Goal: Check status: Check status

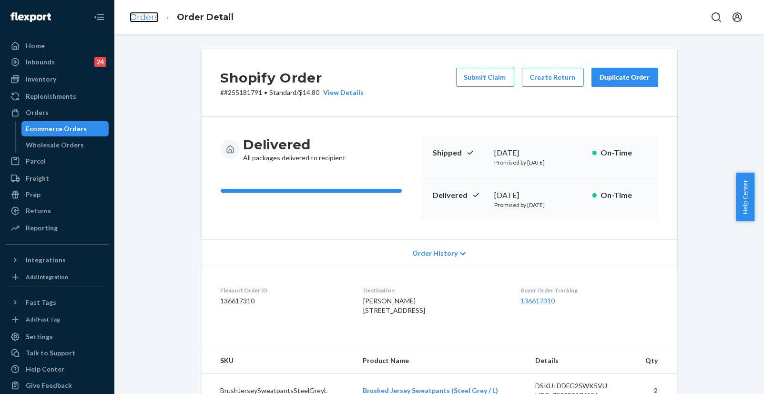
click at [151, 16] on link "Orders" at bounding box center [144, 17] width 29 height 10
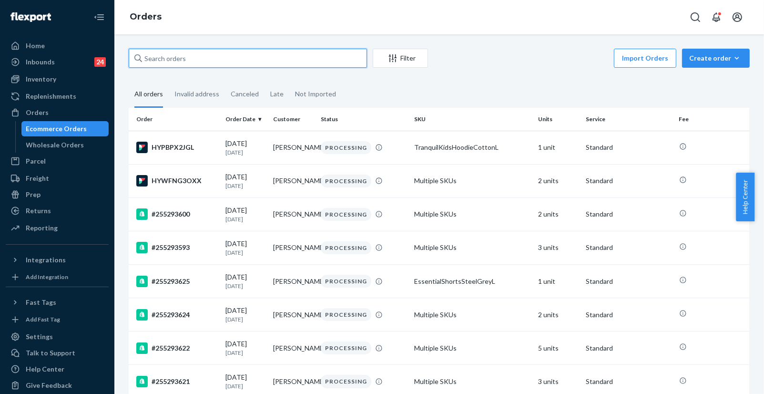
click at [288, 52] on input "text" at bounding box center [248, 58] width 238 height 19
paste input "255261473"
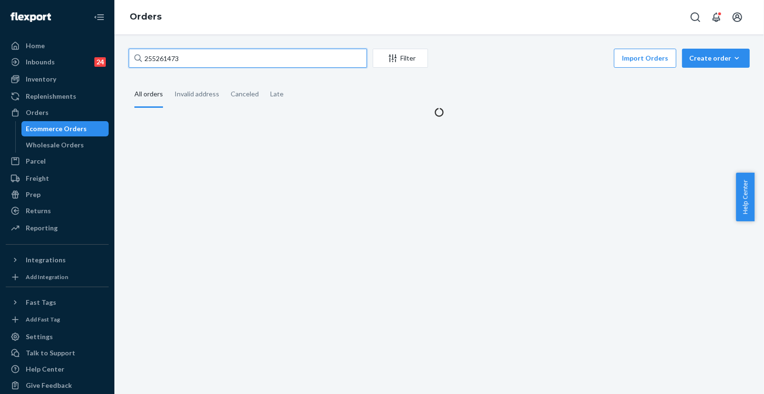
type input "255261473"
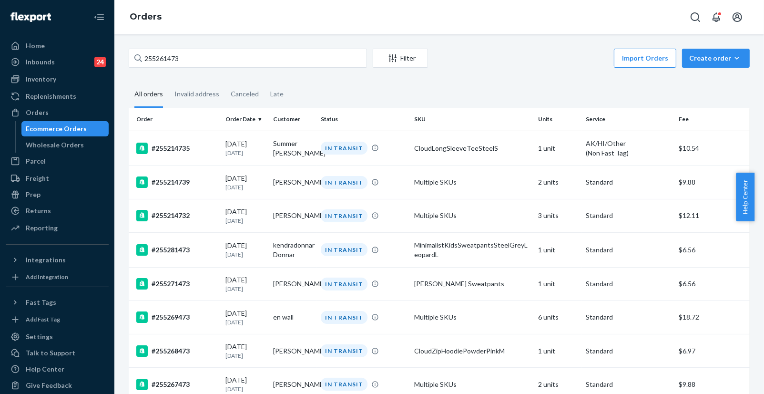
click at [205, 20] on div "Orders" at bounding box center [439, 17] width 650 height 34
click at [222, 60] on input "255261473" at bounding box center [248, 58] width 238 height 19
drag, startPoint x: 692, startPoint y: 393, endPoint x: 686, endPoint y: 403, distance: 11.5
click at [686, 393] on html "Home Inbounds 24 Shipping Plans Problems 24 Inventory Products Replenishments O…" at bounding box center [382, 197] width 764 height 394
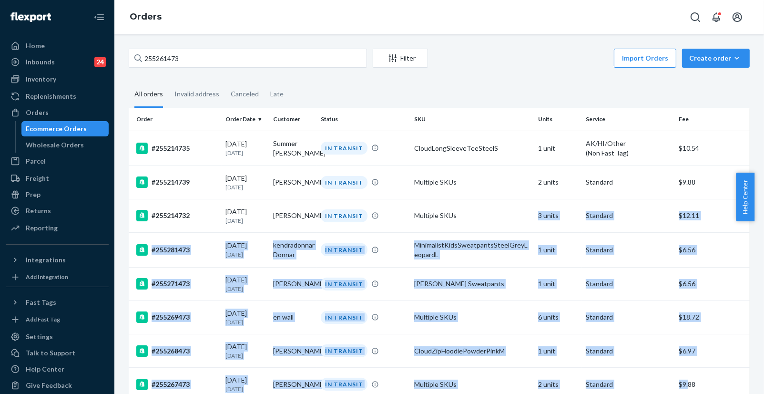
drag, startPoint x: 680, startPoint y: 382, endPoint x: 486, endPoint y: 56, distance: 379.9
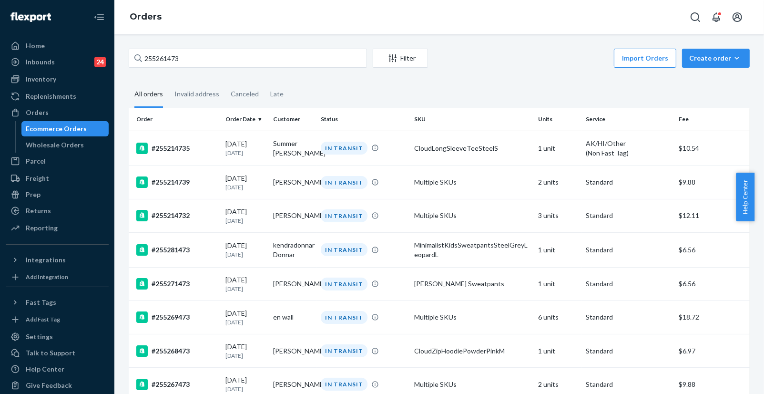
drag, startPoint x: 482, startPoint y: 81, endPoint x: 451, endPoint y: 58, distance: 38.9
click at [52, 205] on div "Returns" at bounding box center [57, 210] width 101 height 13
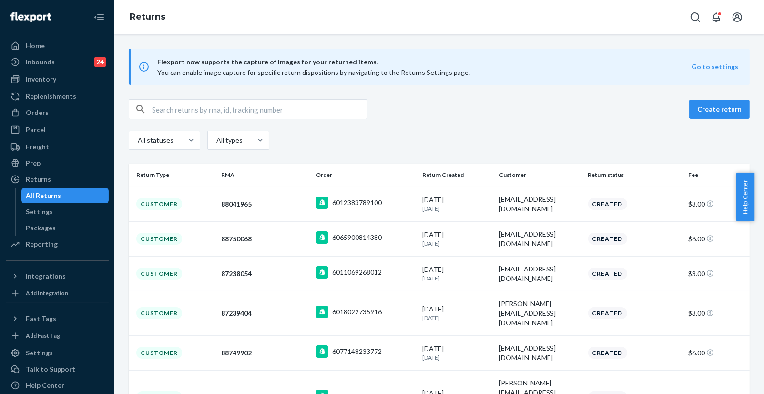
drag, startPoint x: 676, startPoint y: 122, endPoint x: 623, endPoint y: 122, distance: 53.9
click at [668, 122] on div "Create return All statuses All types" at bounding box center [439, 125] width 621 height 53
click at [231, 104] on input "text" at bounding box center [259, 109] width 215 height 19
paste input "https://tools.usps.com/go/TrackConfirmAction?tRef=fullpage&tLc=3&text28777=&tLa…"
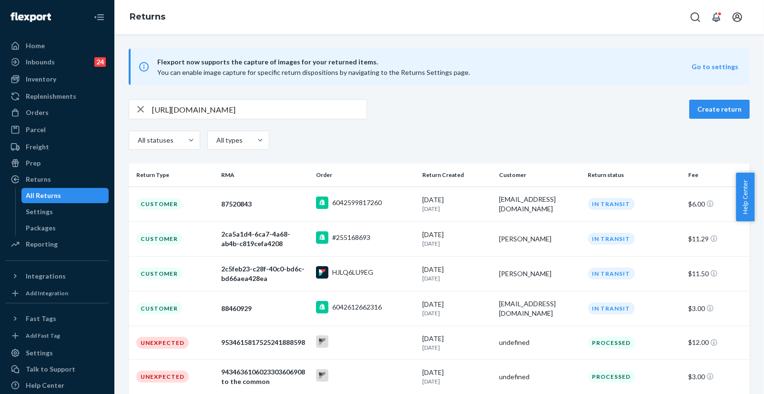
click at [291, 71] on span "You can enable image capture for specific return dispositions by navigating to …" at bounding box center [313, 72] width 313 height 8
click at [280, 108] on input "https://tools.usps.com/go/TrackConfirmAction?tRef=fullpage&tLc=3&text28777=&tLa…" at bounding box center [259, 109] width 215 height 19
paste input "9534615817525241888598"
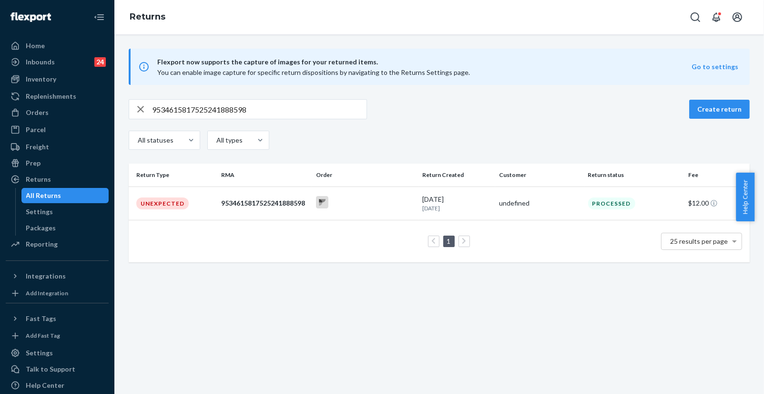
click at [444, 136] on div "All statuses All types" at bounding box center [439, 141] width 621 height 21
click at [283, 110] on input "9534615817525241888598" at bounding box center [259, 109] width 215 height 19
paste input "611"
type input "9534615817525241888611"
click at [483, 122] on div "9534615817525241888611 Create return All statuses All types" at bounding box center [439, 125] width 621 height 53
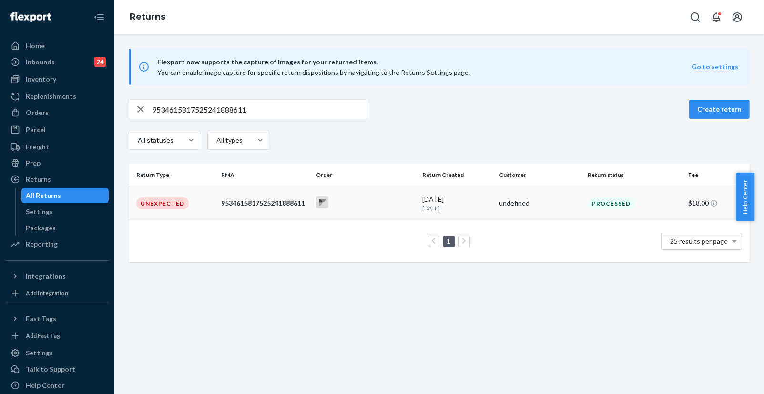
click at [280, 206] on div "9534615817525241888611" at bounding box center [264, 203] width 87 height 10
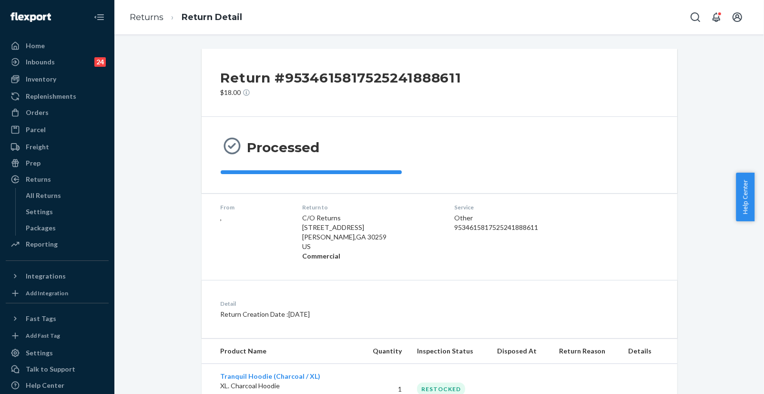
drag, startPoint x: 653, startPoint y: 386, endPoint x: 643, endPoint y: 355, distance: 32.7
click at [646, 370] on td at bounding box center [649, 389] width 56 height 51
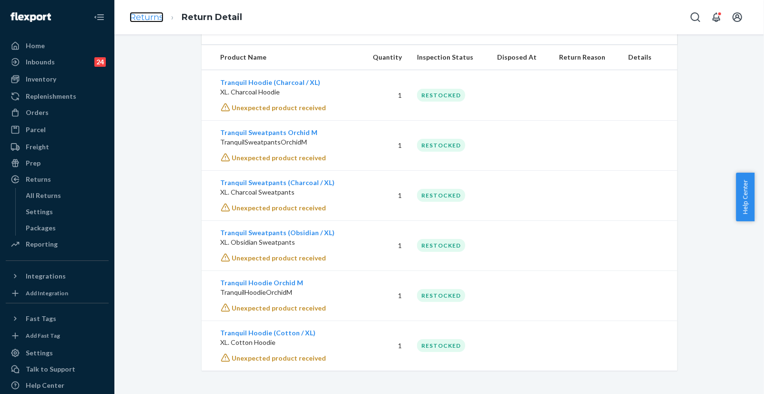
click at [153, 21] on link "Returns" at bounding box center [147, 17] width 34 height 10
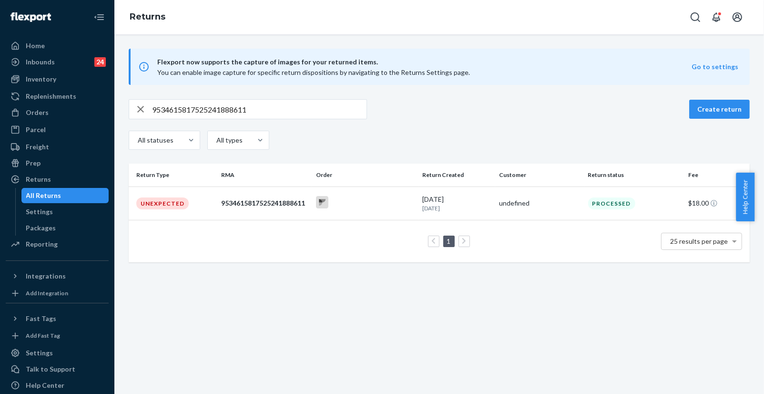
click at [657, 99] on div "9534615817525241888611 Create return" at bounding box center [439, 109] width 621 height 20
click at [665, 312] on div "Flexport now supports the capture of images for your returned items. You can en…" at bounding box center [439, 213] width 650 height 359
click at [690, 326] on div "Flexport now supports the capture of images for your returned items. You can en…" at bounding box center [439, 213] width 650 height 359
click at [346, 205] on div at bounding box center [365, 203] width 99 height 15
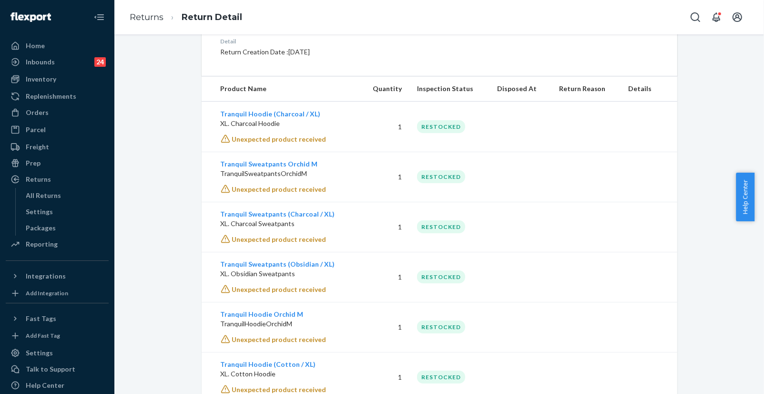
scroll to position [294, 0]
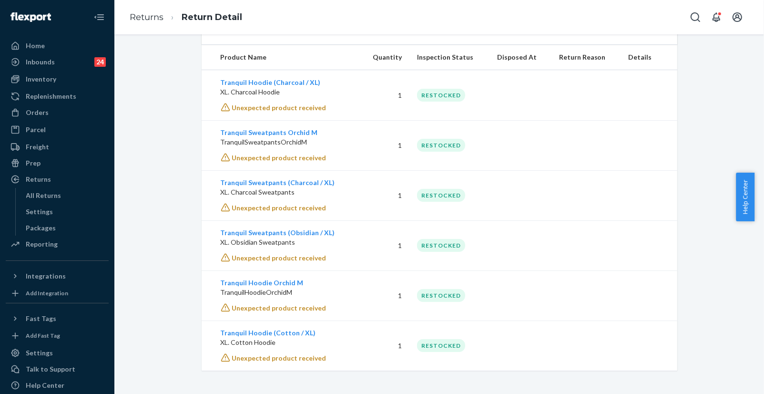
click at [646, 393] on div "Return #9534615817525241888611 $18.00 Processed From , Return to C/O Returns 19…" at bounding box center [439, 213] width 650 height 359
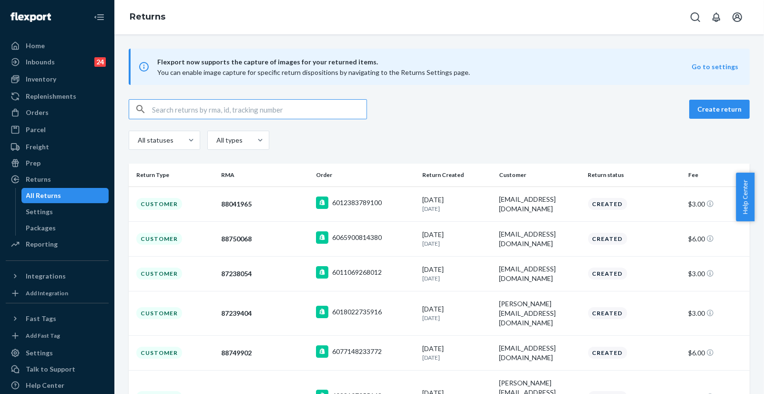
click at [278, 102] on input "text" at bounding box center [259, 109] width 215 height 19
paste input "9534615817525241888598"
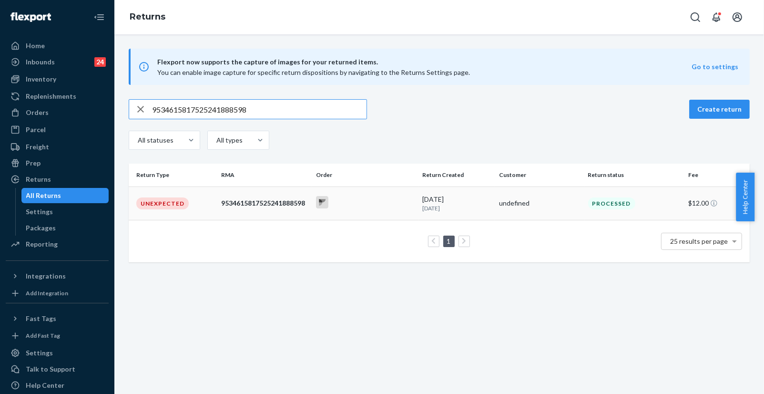
type input "9534615817525241888598"
click at [169, 203] on div "Unexpected" at bounding box center [162, 203] width 52 height 12
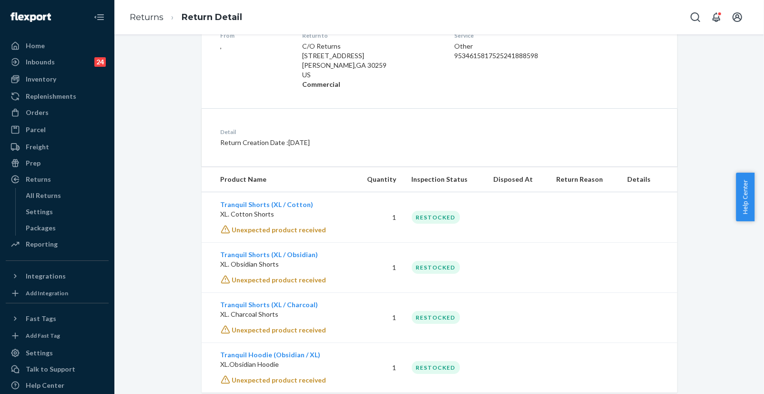
scroll to position [194, 0]
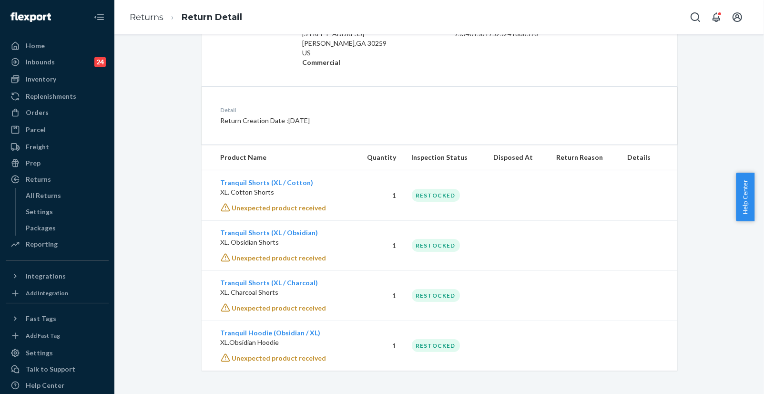
click at [689, 110] on div "Return #9534615817525241888598 $12.00 Processed From , Return to C/O Returns [S…" at bounding box center [439, 112] width 635 height 515
click at [155, 15] on link "Returns" at bounding box center [147, 17] width 34 height 10
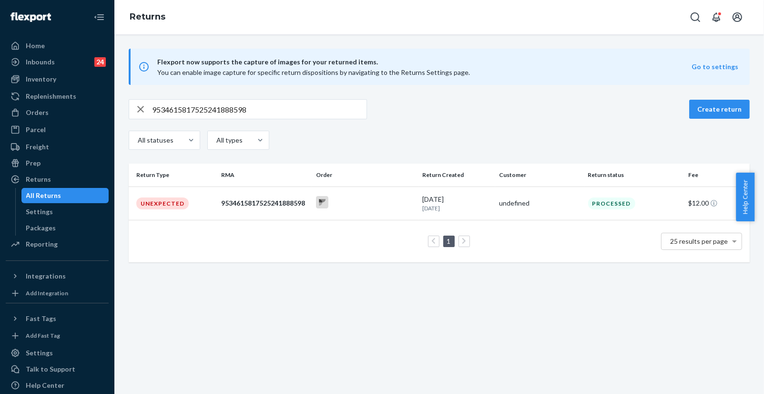
click at [471, 59] on span "Flexport now supports the capture of images for your returned items." at bounding box center [424, 61] width 534 height 11
click at [672, 370] on div "Flexport now supports the capture of images for your returned items. You can en…" at bounding box center [439, 213] width 650 height 359
click at [345, 206] on div at bounding box center [365, 203] width 99 height 15
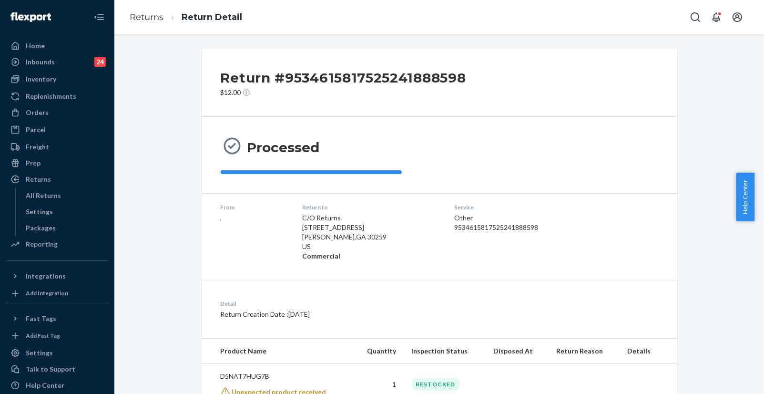
click at [695, 154] on div "Return #9534615817525241888598 $12.00 Processed From , Return to C/O Returns [S…" at bounding box center [439, 287] width 635 height 477
